Goal: Task Accomplishment & Management: Complete application form

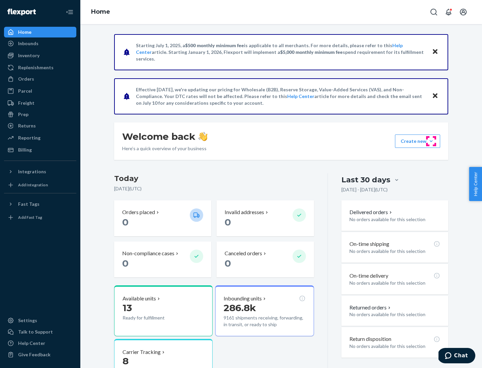
click at [431, 141] on button "Create new Create new inbound Create new order Create new product" at bounding box center [417, 141] width 45 height 13
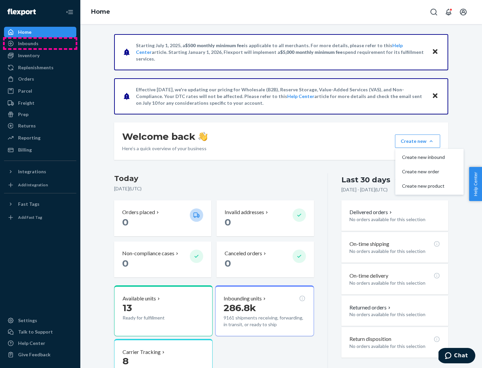
click at [40, 44] on div "Inbounds" at bounding box center [40, 43] width 71 height 9
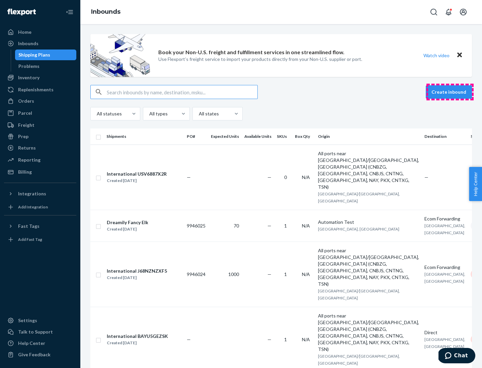
click at [450, 92] on button "Create inbound" at bounding box center [449, 91] width 46 height 13
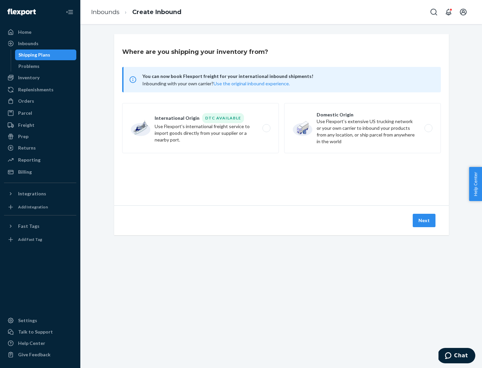
click at [363, 128] on label "Domestic Origin Use Flexport’s extensive US trucking network or your own carrie…" at bounding box center [362, 128] width 157 height 50
click at [428, 128] on input "Domestic Origin Use Flexport’s extensive US trucking network or your own carrie…" at bounding box center [430, 128] width 4 height 4
radio input "true"
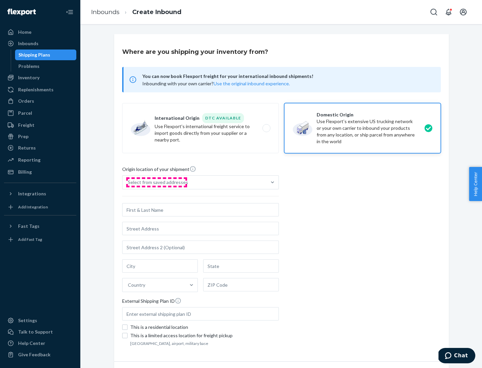
click at [156, 182] on div "Select from saved addresses" at bounding box center [158, 182] width 60 height 7
click at [129, 182] on input "Select from saved addresses" at bounding box center [128, 182] width 1 height 7
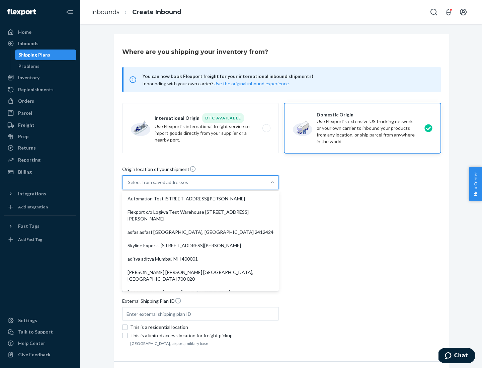
scroll to position [3, 0]
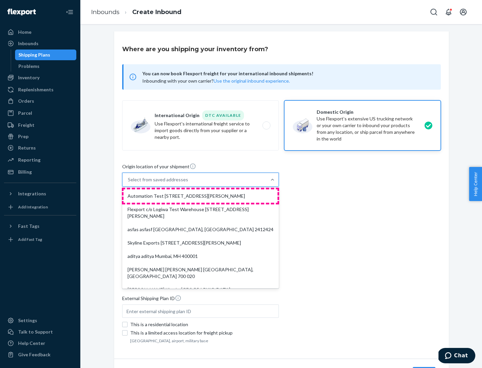
click at [201, 196] on div "Automation Test [STREET_ADDRESS][PERSON_NAME]" at bounding box center [201, 196] width 154 height 13
click at [129, 183] on input "option Automation Test [STREET_ADDRESS][PERSON_NAME]. 9 results available. Use …" at bounding box center [128, 179] width 1 height 7
type input "Automation Test"
type input "9th Floor"
type input "[GEOGRAPHIC_DATA]"
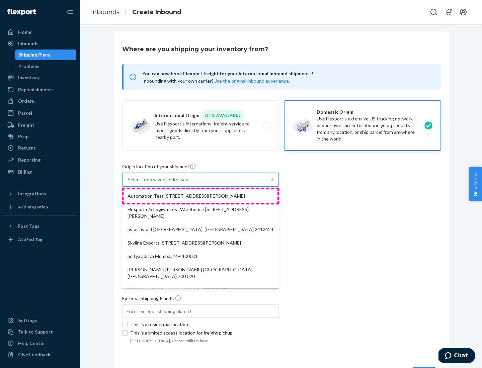
type input "CA"
type input "94104"
type input "[STREET_ADDRESS][PERSON_NAME]"
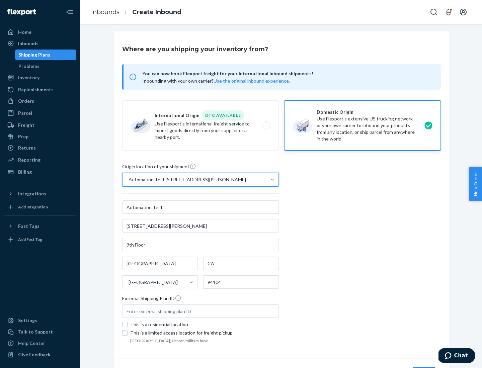
scroll to position [39, 0]
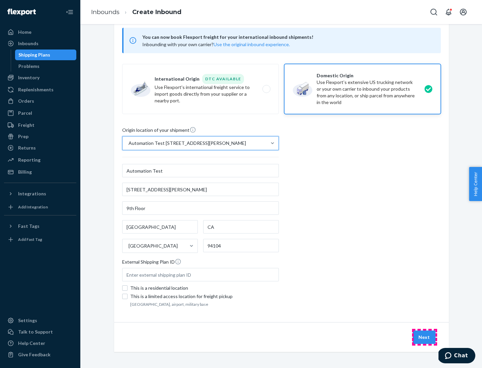
click at [425, 338] on button "Next" at bounding box center [424, 337] width 23 height 13
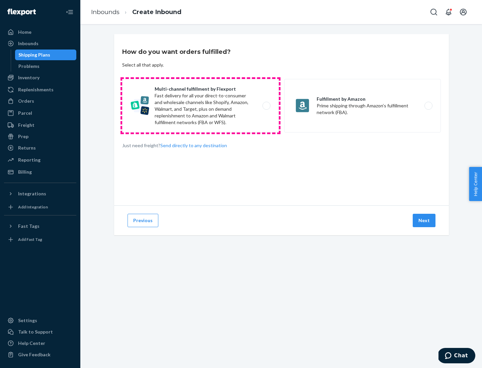
click at [201, 106] on label "Multi-channel fulfillment by Flexport Fast delivery for all your direct-to-cons…" at bounding box center [200, 106] width 157 height 54
click at [266, 106] on input "Multi-channel fulfillment by Flexport Fast delivery for all your direct-to-cons…" at bounding box center [268, 106] width 4 height 4
radio input "true"
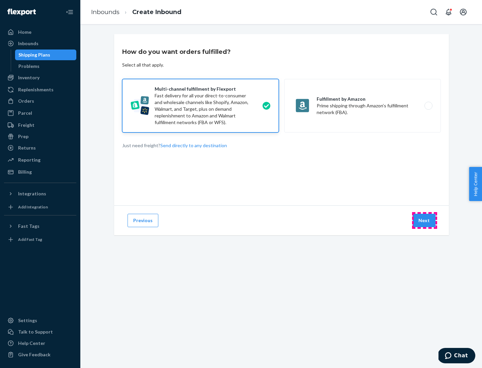
click at [425, 221] on button "Next" at bounding box center [424, 220] width 23 height 13
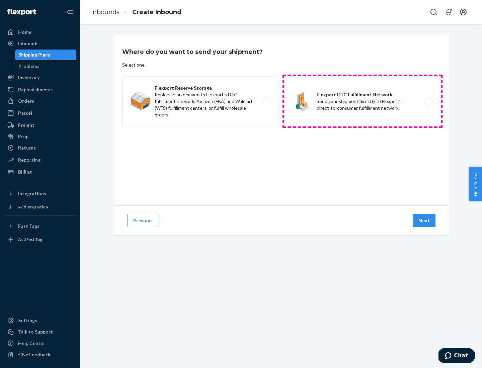
click at [363, 101] on label "Flexport DTC Fulfillment Network Send your shipment directly to Flexport's dire…" at bounding box center [362, 101] width 157 height 50
click at [428, 101] on input "Flexport DTC Fulfillment Network Send your shipment directly to Flexport's dire…" at bounding box center [430, 101] width 4 height 4
radio input "true"
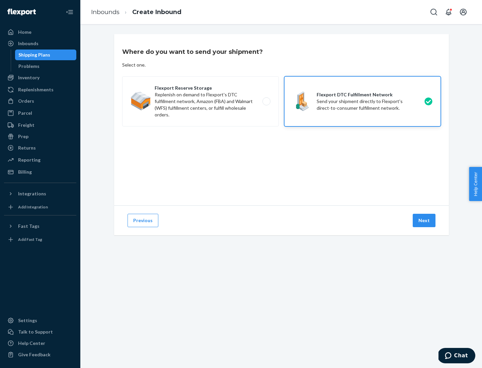
click at [425, 221] on button "Next" at bounding box center [424, 220] width 23 height 13
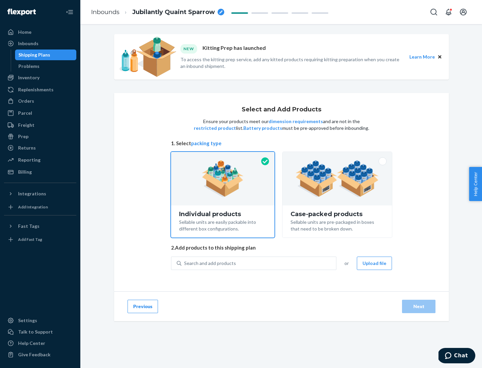
click at [338, 179] on img at bounding box center [337, 178] width 83 height 37
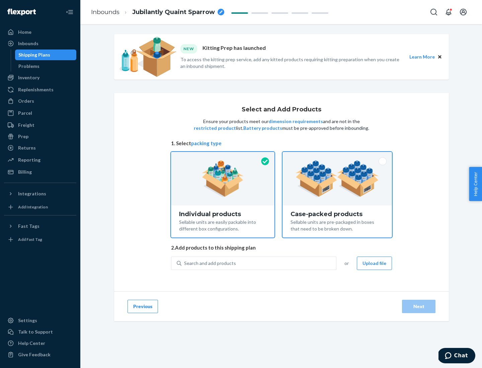
click at [338, 156] on input "Case-packed products Sellable units are pre-packaged in boxes that need to be b…" at bounding box center [337, 154] width 4 height 4
radio input "true"
radio input "false"
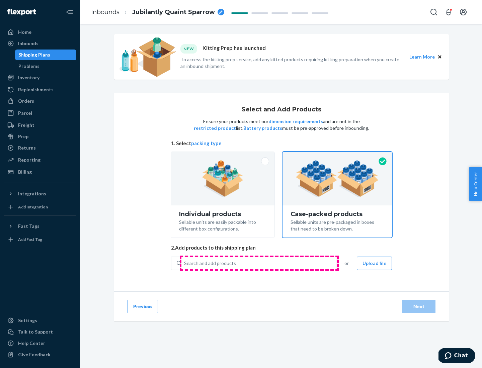
click at [259, 263] on div "Search and add products" at bounding box center [258, 264] width 155 height 12
click at [185, 263] on input "Search and add products" at bounding box center [184, 263] width 1 height 7
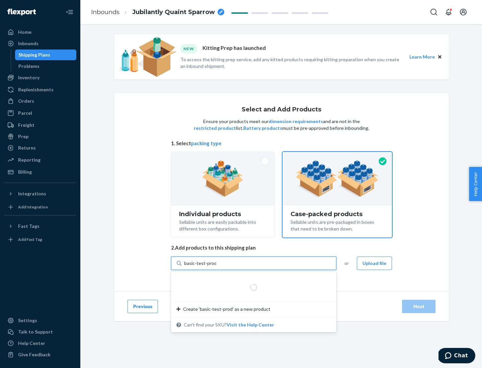
type input "basic-test-product-1"
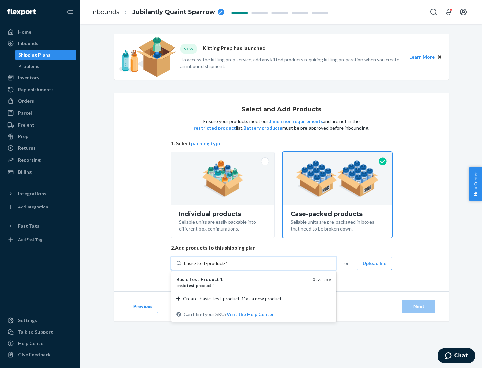
click at [242, 286] on div "basic - test - product - 1" at bounding box center [241, 286] width 131 height 6
click at [227, 267] on input "basic-test-product-1" at bounding box center [205, 263] width 43 height 7
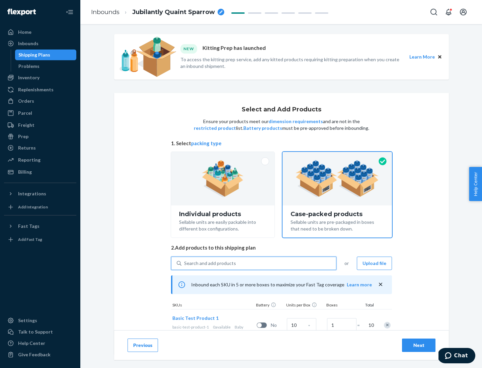
scroll to position [24, 0]
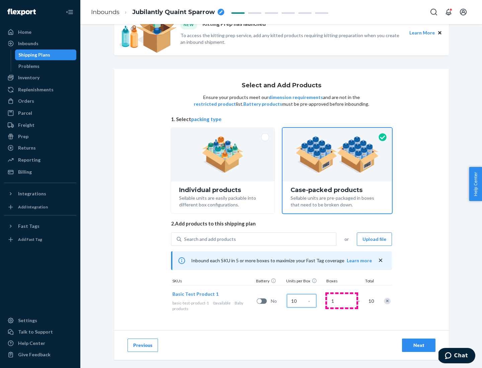
type input "10"
type input "7"
click at [419, 346] on div "Next" at bounding box center [419, 345] width 22 height 7
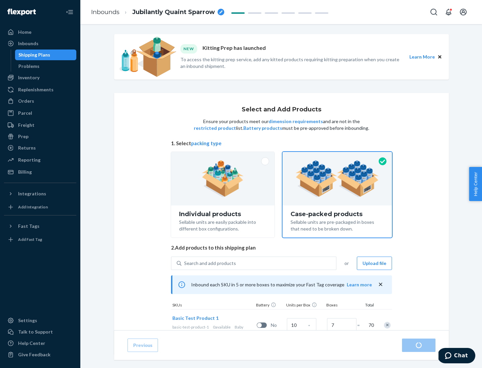
radio input "true"
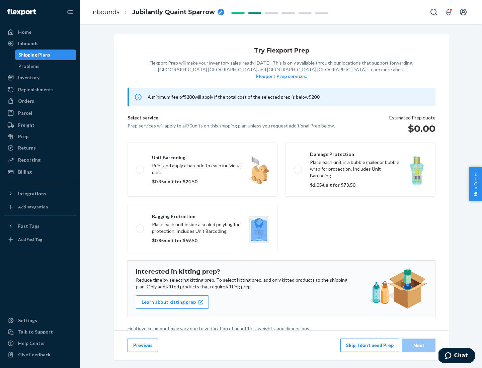
scroll to position [2, 0]
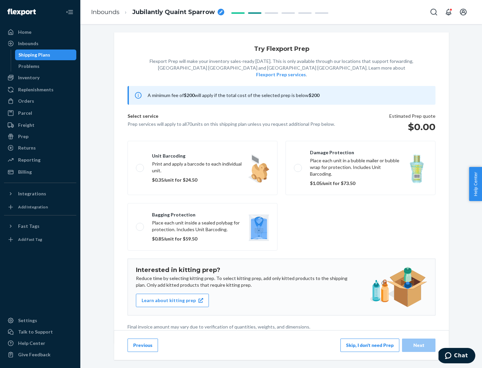
click at [203, 213] on label "Bagging protection Place each unit inside a sealed polybag for protection. Incl…" at bounding box center [203, 227] width 150 height 48
click at [140, 225] on input "Bagging protection Place each unit inside a sealed polybag for protection. Incl…" at bounding box center [138, 227] width 4 height 4
checkbox input "true"
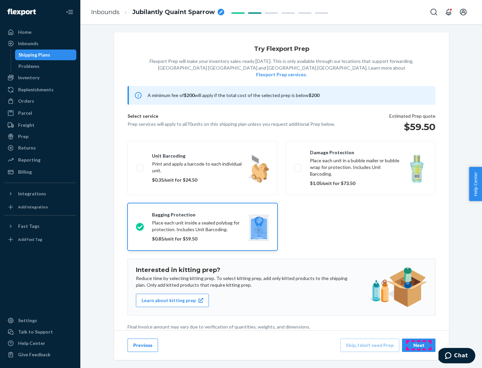
click at [419, 345] on div "Next" at bounding box center [419, 345] width 22 height 7
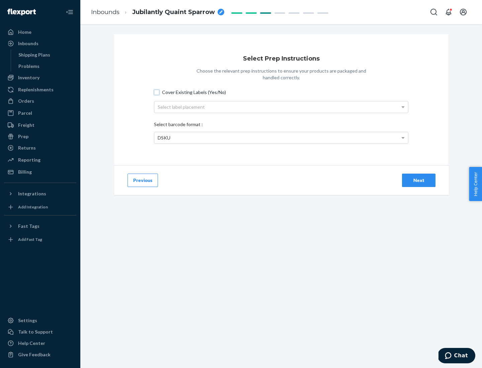
click at [157, 92] on input "Cover Existing Labels (Yes/No)" at bounding box center [156, 92] width 5 height 5
checkbox input "true"
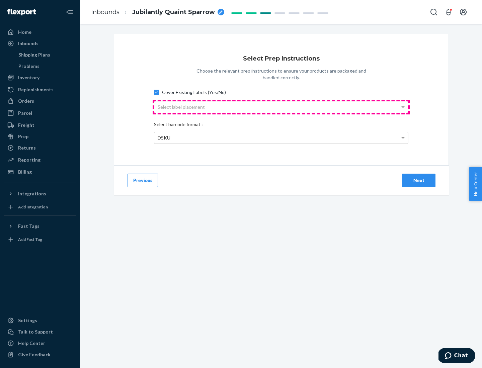
click at [281, 107] on div "Select label placement" at bounding box center [281, 106] width 254 height 11
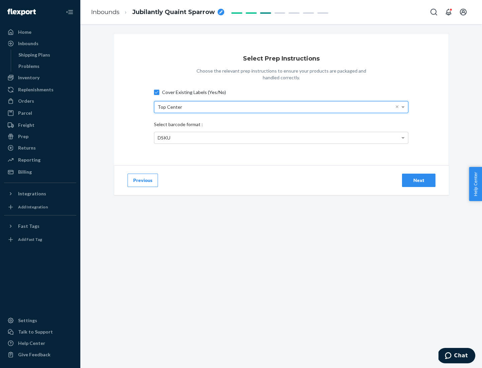
click at [281, 138] on div "DSKU" at bounding box center [281, 137] width 254 height 11
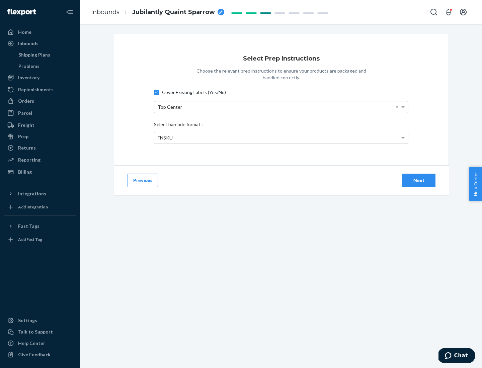
click at [419, 180] on div "Next" at bounding box center [419, 180] width 22 height 7
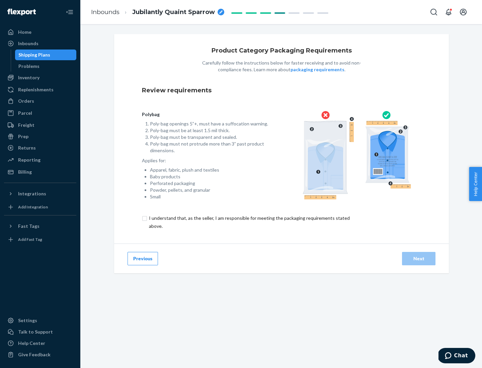
click at [249, 222] on input "checkbox" at bounding box center [253, 222] width 223 height 16
checkbox input "true"
click at [419, 259] on div "Next" at bounding box center [419, 258] width 22 height 7
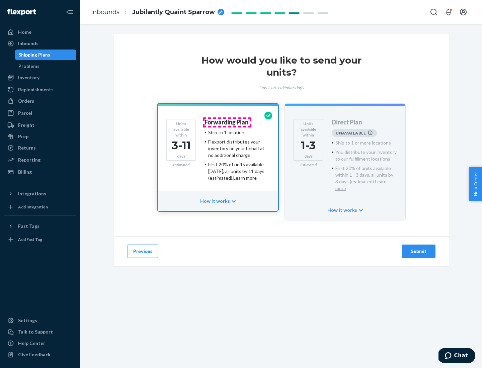
click at [227, 122] on h4 "Forwarding Plan" at bounding box center [227, 122] width 44 height 7
click at [419, 248] on div "Submit" at bounding box center [419, 251] width 22 height 7
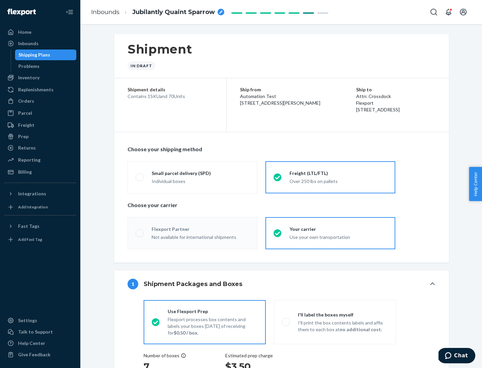
radio input "true"
radio input "false"
radio input "true"
radio input "false"
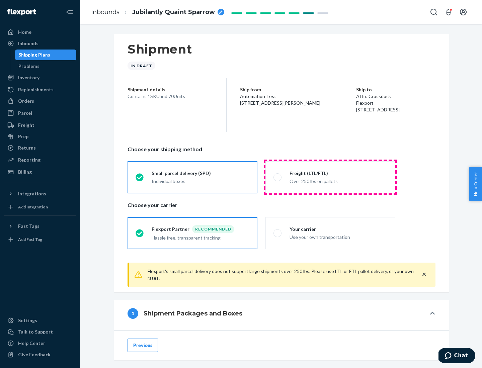
click at [331, 177] on div "Over 250 lbs on pallets" at bounding box center [339, 181] width 98 height 8
click at [278, 177] on input "Freight (LTL/FTL) Over 250 lbs on pallets" at bounding box center [276, 177] width 4 height 4
radio input "true"
radio input "false"
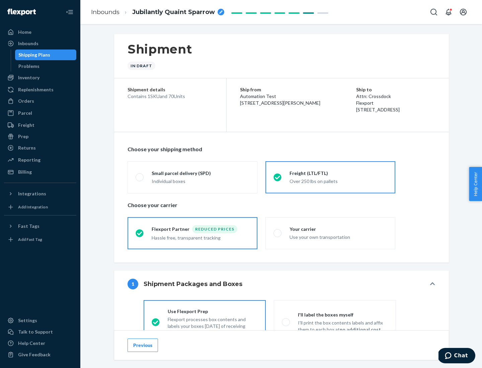
scroll to position [37, 0]
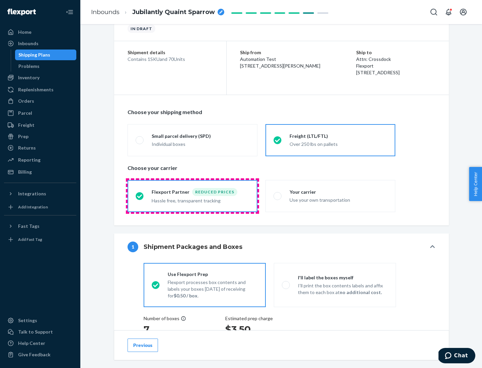
click at [193, 196] on div "Hassle free, transparent tracking" at bounding box center [201, 200] width 98 height 8
click at [140, 196] on input "Flexport Partner Reduced prices Hassle free, transparent tracking" at bounding box center [138, 196] width 4 height 4
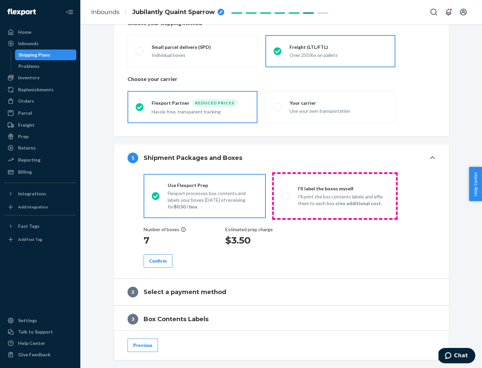
click at [335, 196] on p "I’ll print the box contents labels and affix them to each box at no additional …" at bounding box center [343, 200] width 90 height 13
click at [286, 196] on input "I'll label the boxes myself I’ll print the box contents labels and affix them t…" at bounding box center [284, 196] width 4 height 4
radio input "true"
radio input "false"
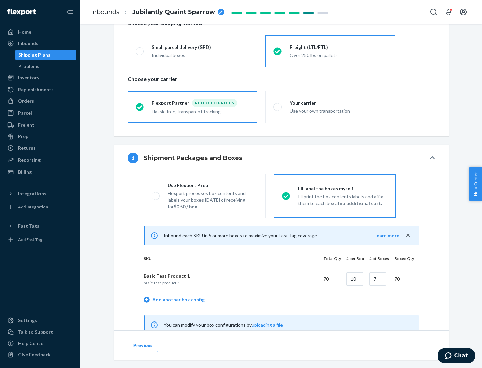
scroll to position [209, 0]
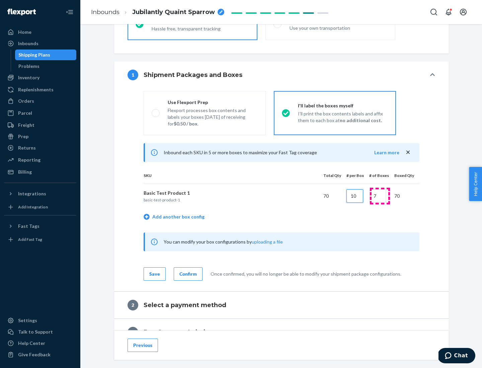
type input "10"
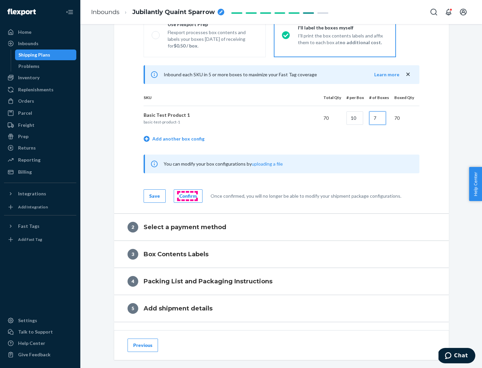
type input "7"
click at [187, 196] on div "Confirm" at bounding box center [187, 196] width 17 height 7
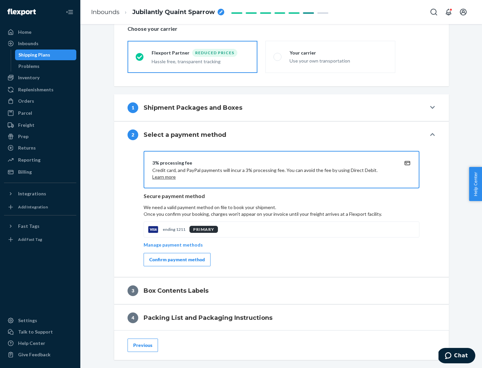
scroll to position [240, 0]
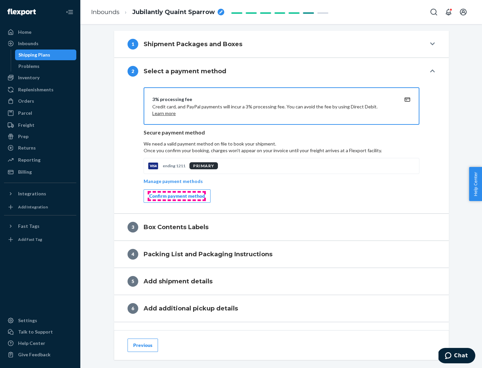
click at [176, 196] on div "Confirm payment method" at bounding box center [177, 196] width 56 height 7
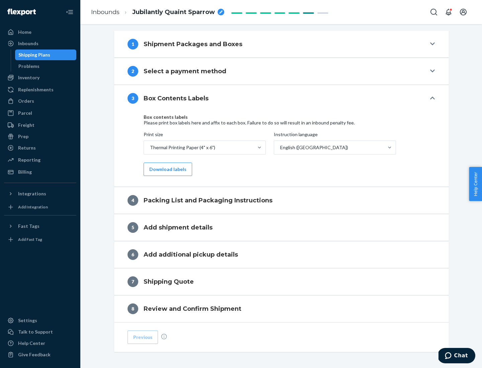
scroll to position [213, 0]
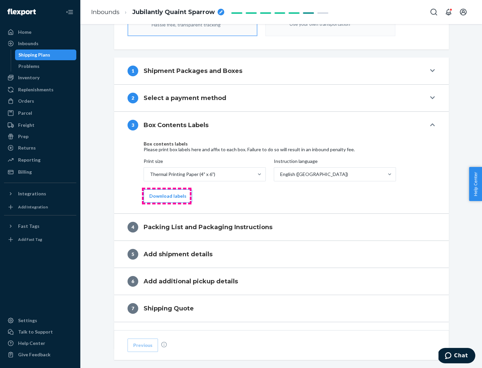
click at [166, 196] on button "Download labels" at bounding box center [168, 196] width 49 height 13
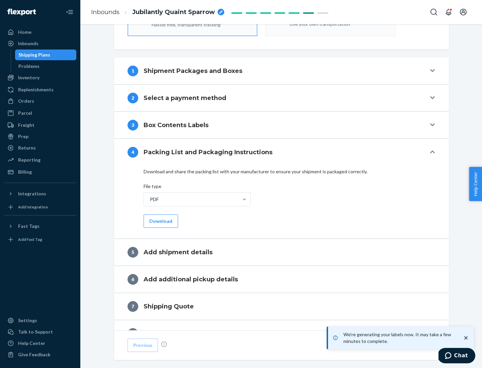
scroll to position [238, 0]
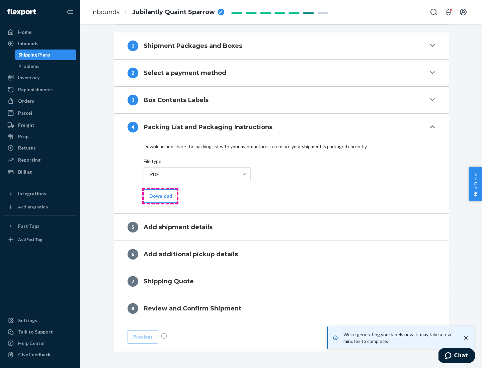
click at [160, 196] on button "Download" at bounding box center [161, 196] width 34 height 13
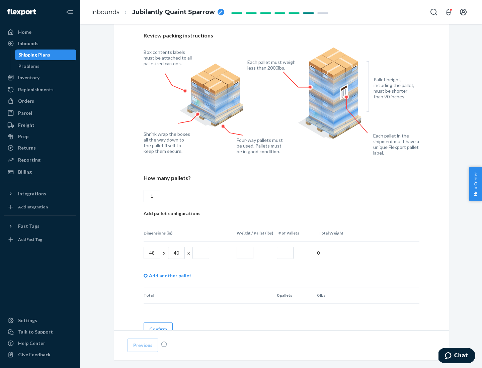
scroll to position [487, 0]
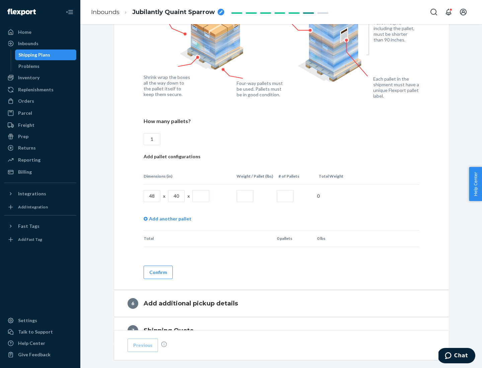
type input "1"
type input "40"
type input "200"
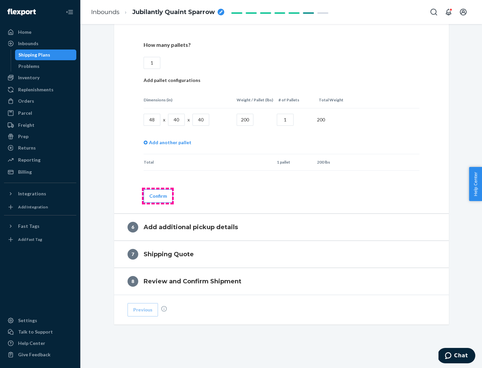
type input "1"
click at [158, 196] on button "Confirm" at bounding box center [158, 196] width 29 height 13
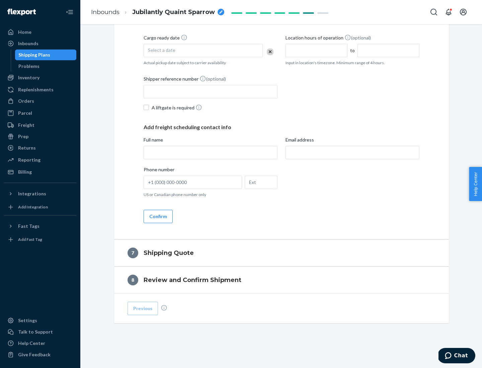
scroll to position [256, 0]
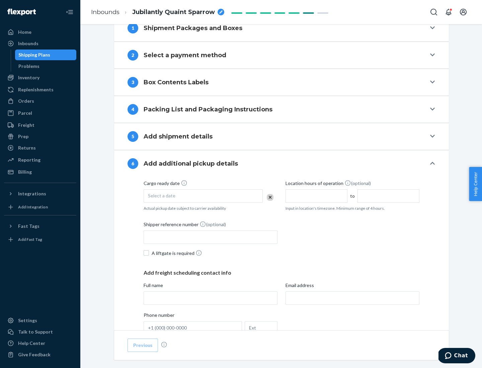
click at [203, 196] on div "Select a date" at bounding box center [203, 196] width 119 height 13
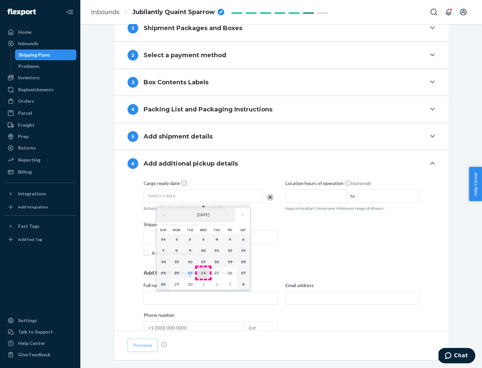
click at [203, 273] on abbr "24" at bounding box center [203, 273] width 5 height 5
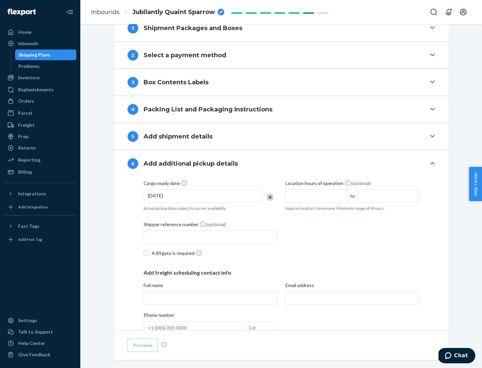
scroll to position [358, 0]
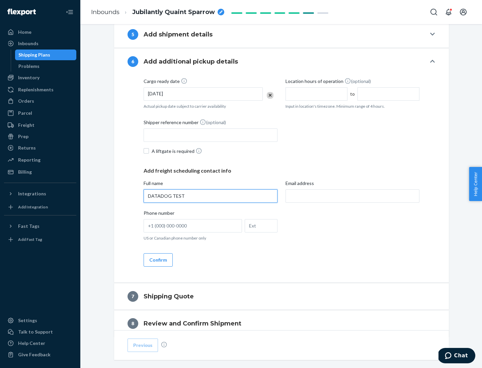
type input "DATADOG TEST"
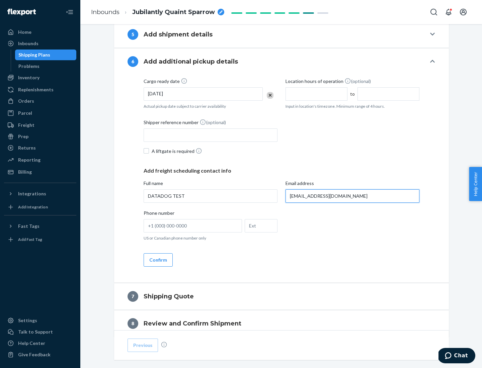
scroll to position [388, 0]
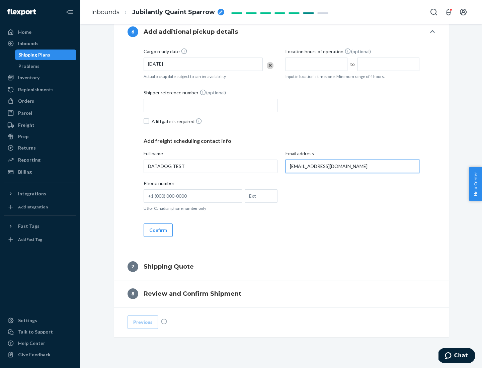
type input "[EMAIL_ADDRESS][DOMAIN_NAME]"
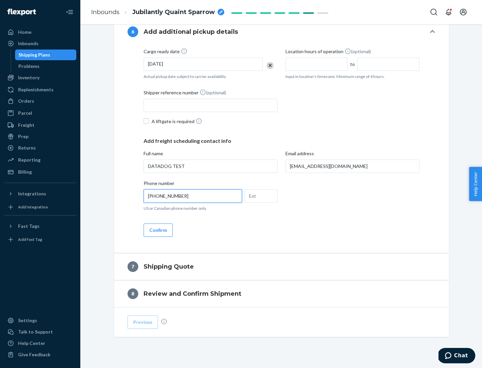
scroll to position [402, 0]
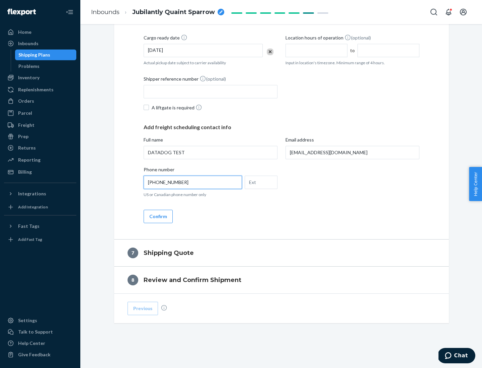
type input "[PHONE_NUMBER]"
click at [158, 216] on button "Confirm" at bounding box center [158, 216] width 29 height 13
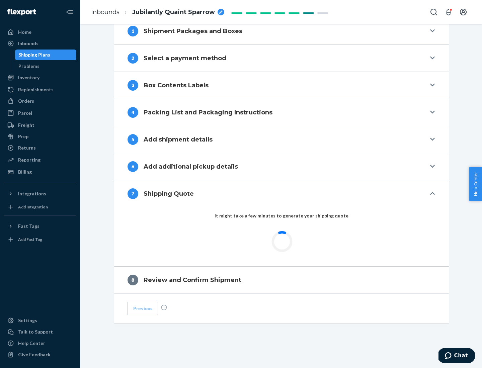
scroll to position [277, 0]
